Goal: Information Seeking & Learning: Learn about a topic

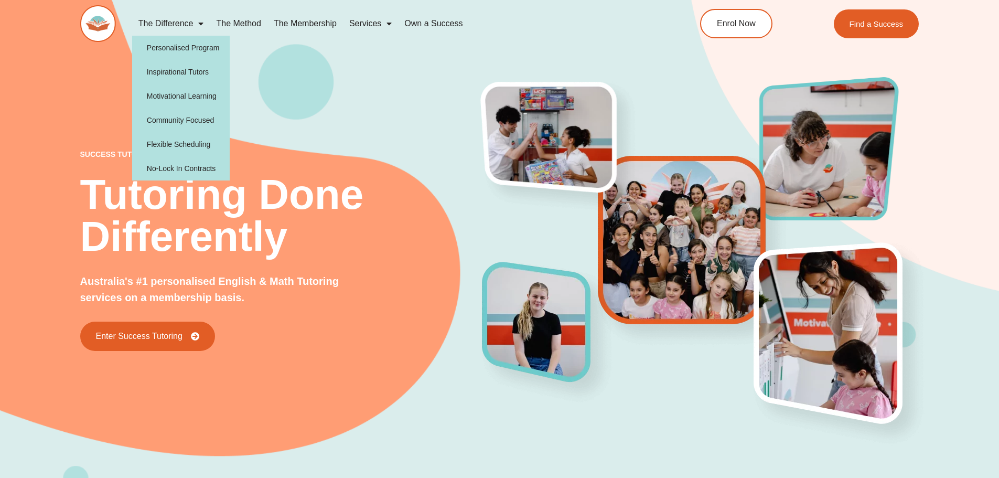
click at [177, 24] on link "The Difference" at bounding box center [171, 24] width 78 height 24
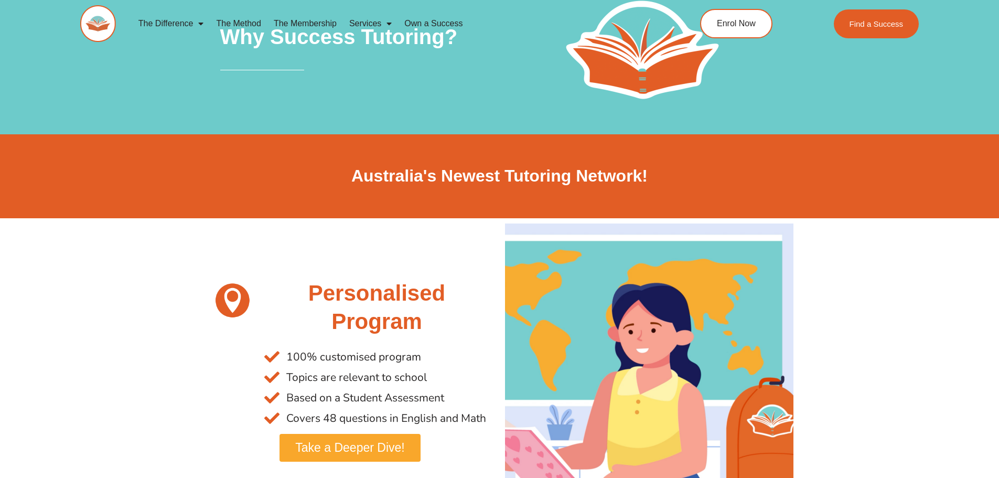
click at [231, 22] on link "The Method" at bounding box center [238, 24] width 57 height 24
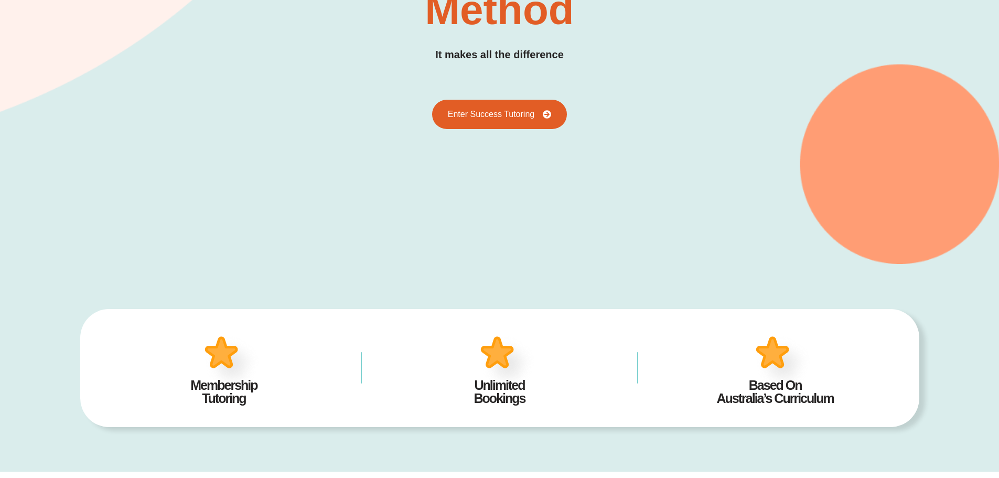
scroll to position [257, 0]
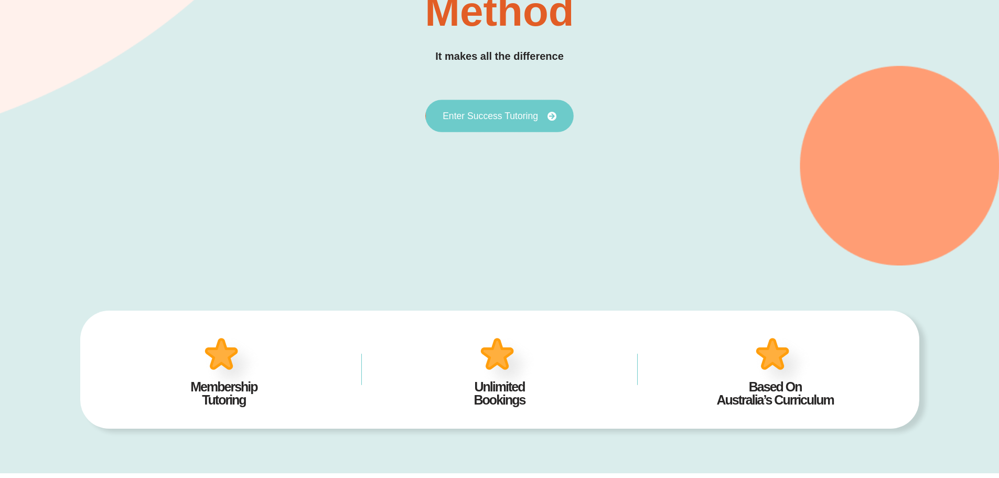
click at [481, 113] on span "Enter Success Tutoring" at bounding box center [490, 115] width 95 height 9
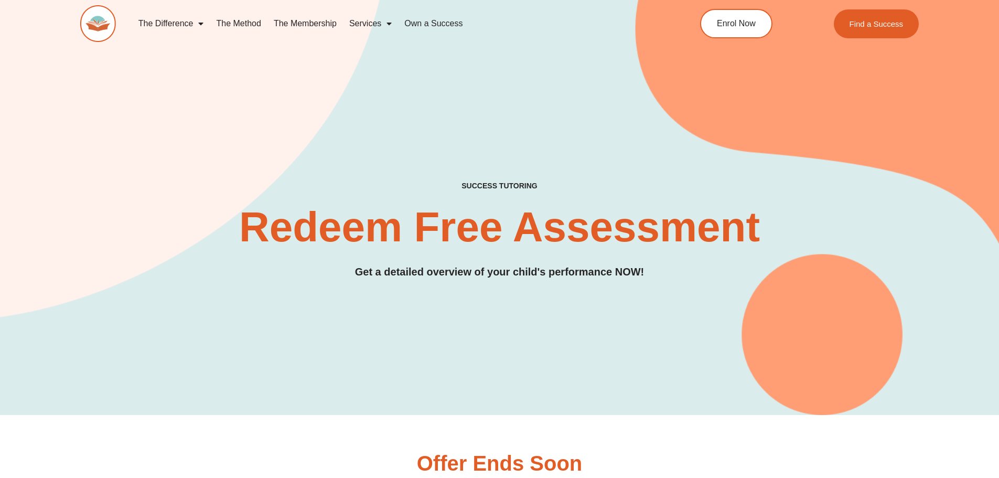
click at [289, 24] on link "The Membership" at bounding box center [305, 24] width 76 height 24
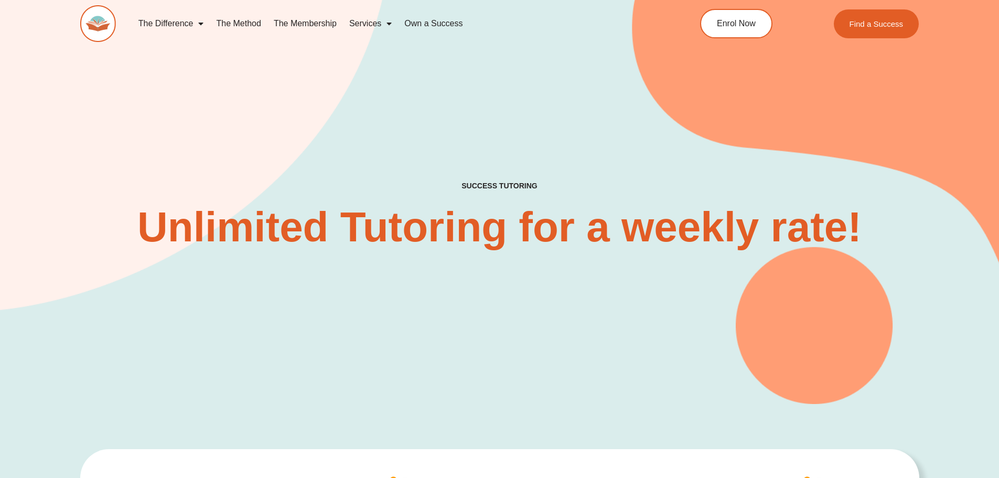
click at [238, 22] on link "The Method" at bounding box center [238, 24] width 57 height 24
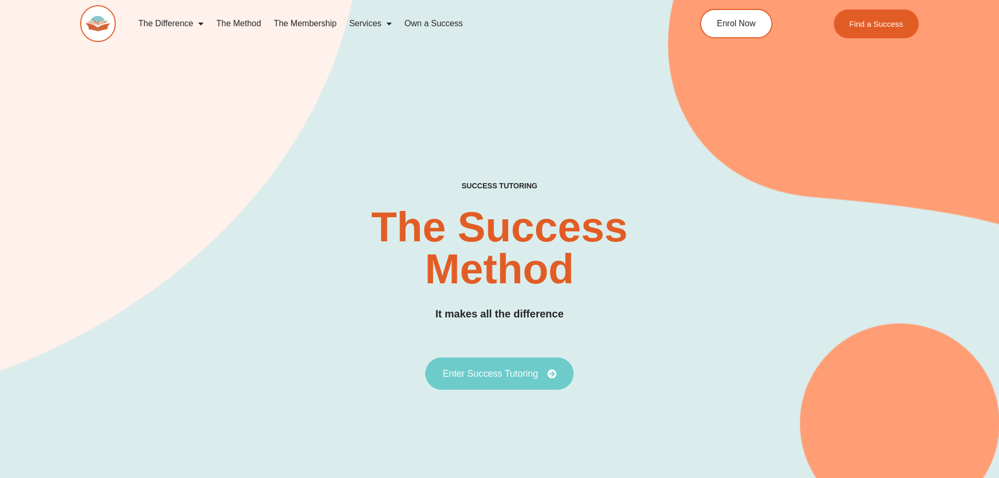
click at [477, 372] on span "Enter Success Tutoring" at bounding box center [490, 373] width 95 height 9
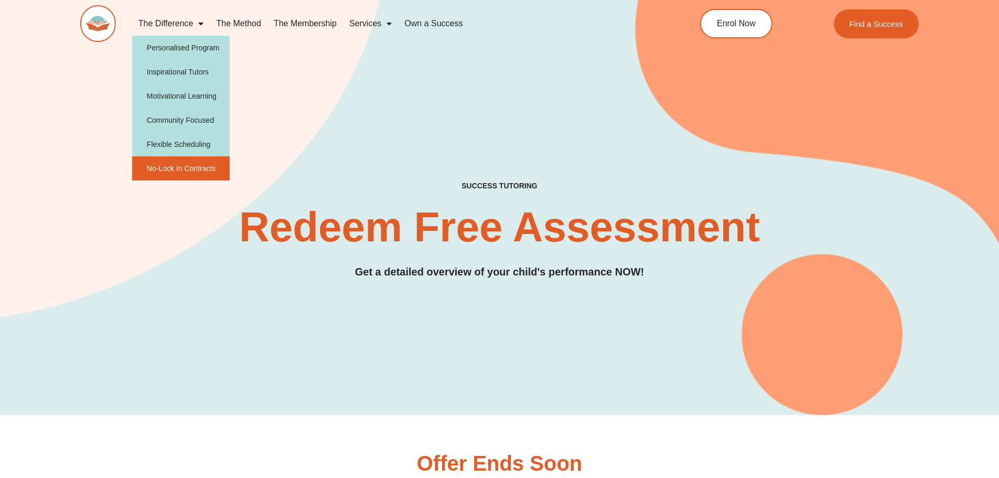
click at [182, 166] on link "No-Lock In Contracts" at bounding box center [181, 168] width 98 height 24
